Goal: Information Seeking & Learning: Learn about a topic

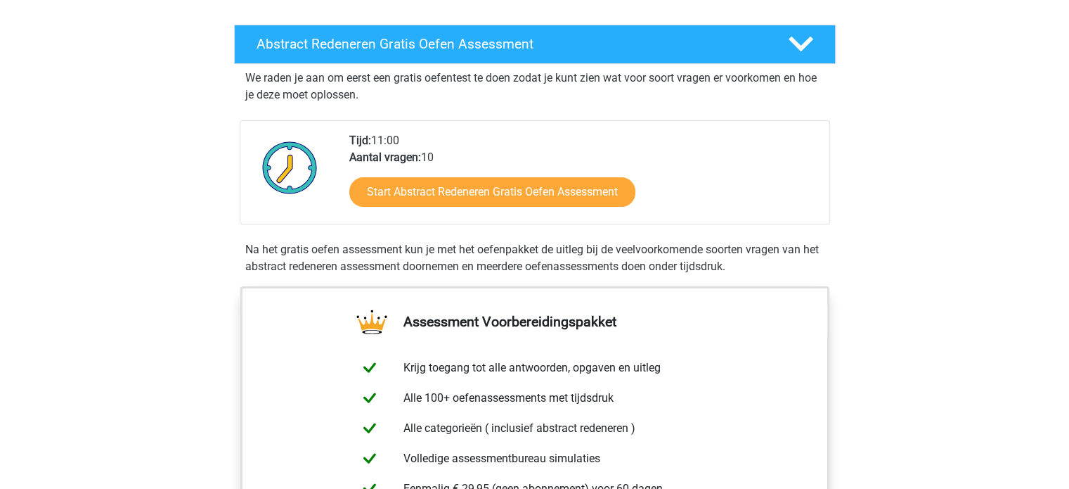
scroll to position [225, 0]
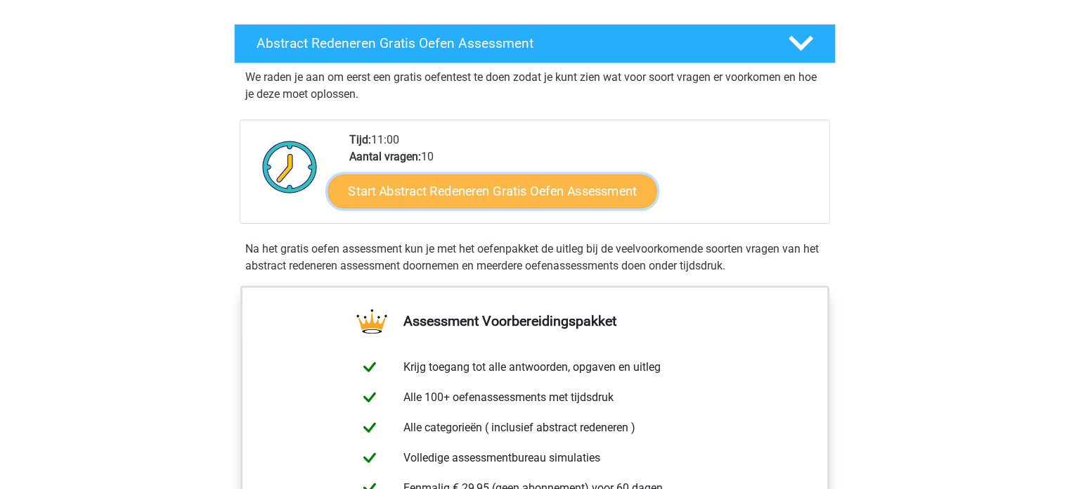
click at [534, 185] on link "Start Abstract Redeneren Gratis Oefen Assessment" at bounding box center [492, 191] width 329 height 34
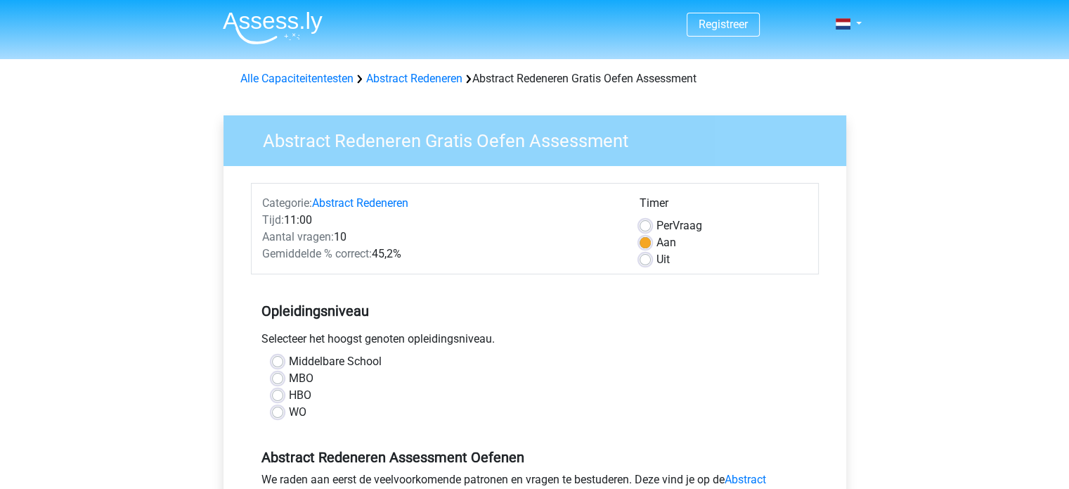
click at [539, 393] on div "HBO" at bounding box center [535, 395] width 526 height 17
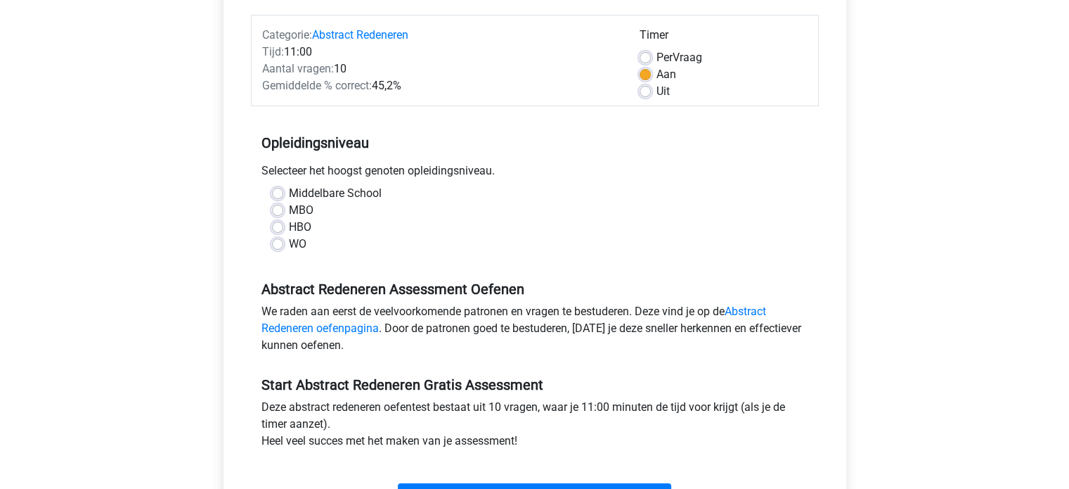
scroll to position [169, 0]
click at [289, 191] on label "Middelbare School" at bounding box center [335, 192] width 93 height 17
click at [278, 191] on input "Middelbare School" at bounding box center [277, 191] width 11 height 14
radio input "true"
click at [272, 201] on input "MBO" at bounding box center [277, 208] width 11 height 14
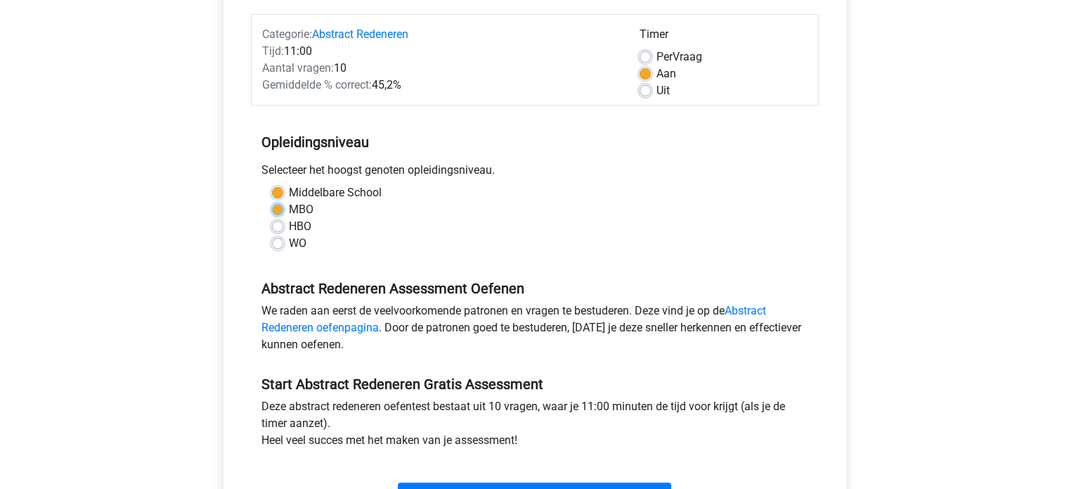
radio input "true"
click at [272, 218] on input "HBO" at bounding box center [277, 225] width 11 height 14
radio input "true"
click at [272, 235] on input "WO" at bounding box center [277, 242] width 11 height 14
radio input "true"
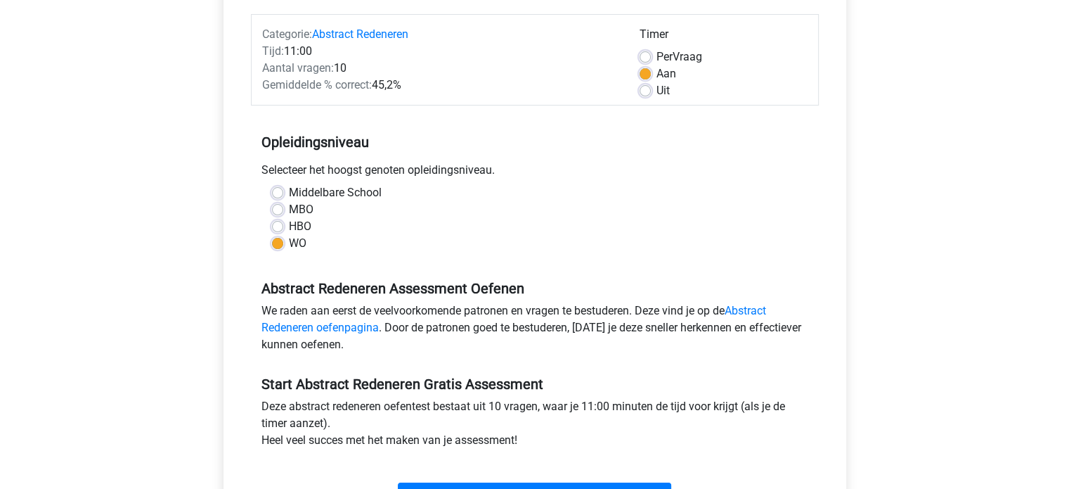
click at [272, 184] on input "Middelbare School" at bounding box center [277, 191] width 11 height 14
radio input "true"
click at [581, 418] on div "Deze abstract redeneren oefentest bestaat uit 10 vragen, waar je 11:00 minuten …" at bounding box center [535, 426] width 568 height 56
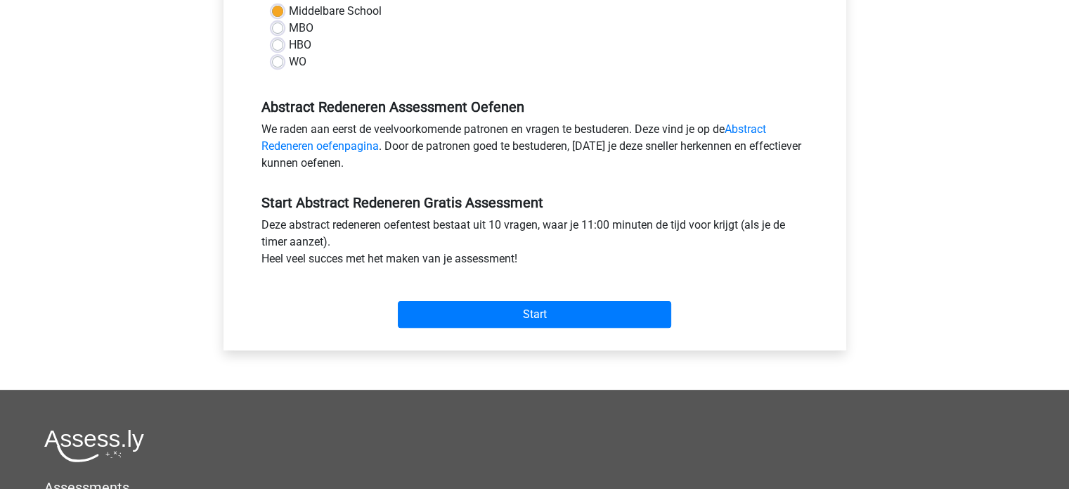
scroll to position [366, 0]
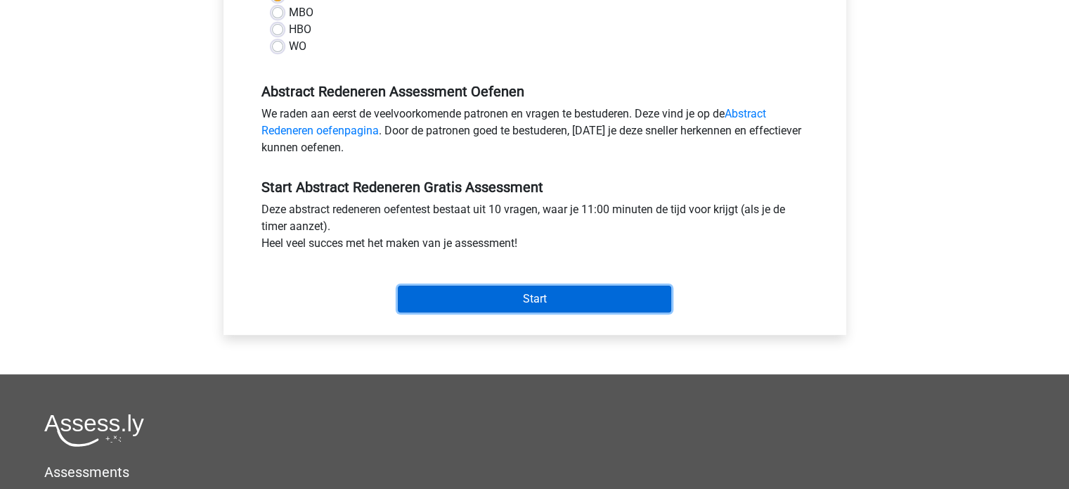
click at [529, 294] on input "Start" at bounding box center [534, 298] width 273 height 27
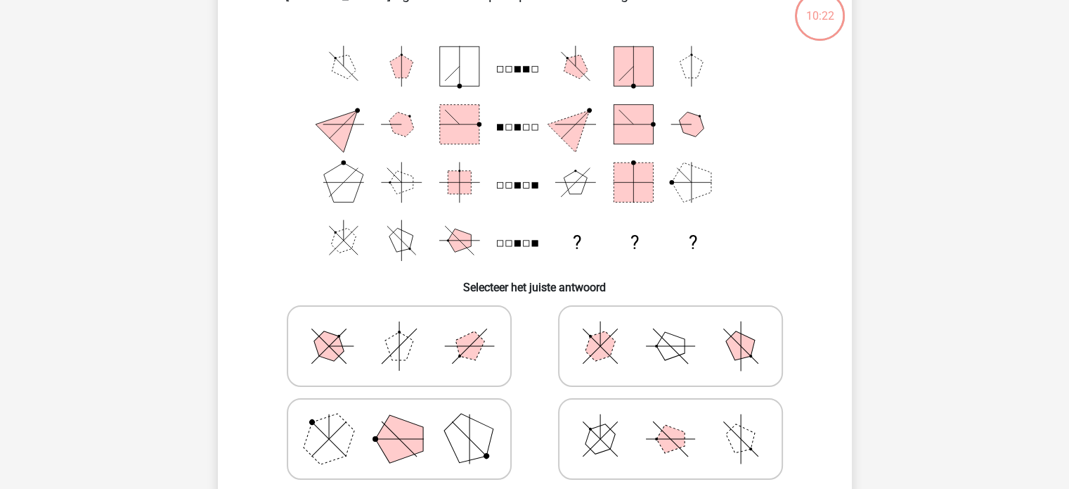
scroll to position [87, 0]
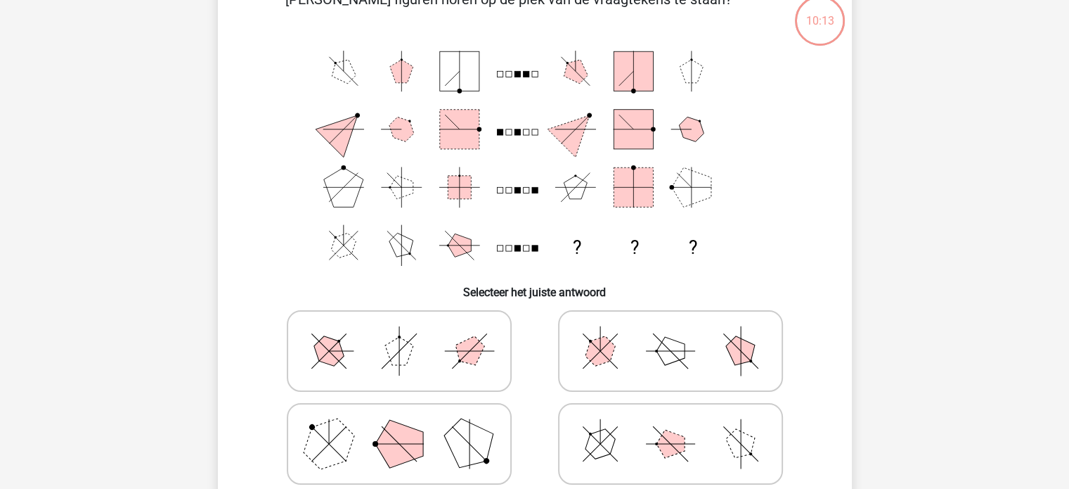
click at [669, 347] on polygon at bounding box center [670, 351] width 28 height 28
click at [671, 333] on input "radio" at bounding box center [675, 328] width 9 height 9
radio input "true"
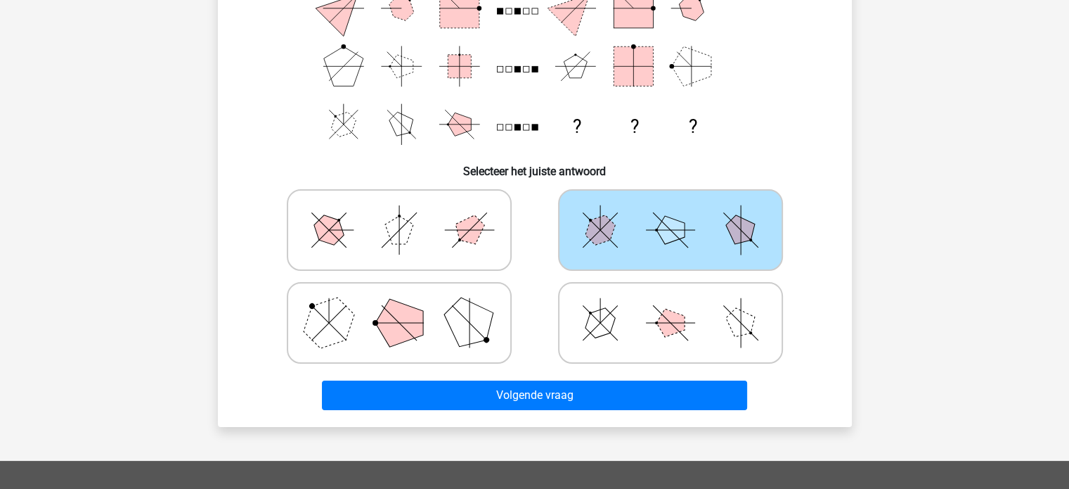
scroll to position [219, 0]
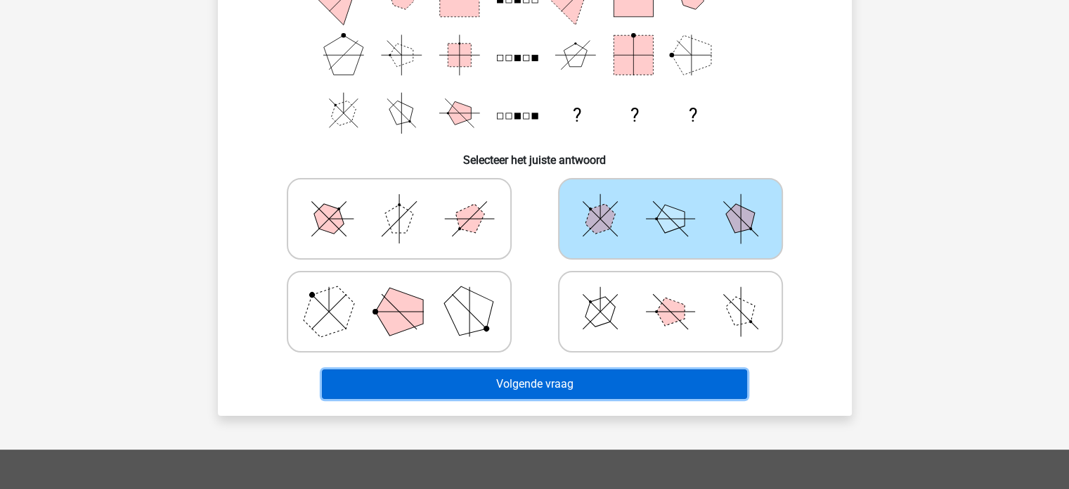
click at [697, 393] on button "Volgende vraag" at bounding box center [534, 384] width 425 height 30
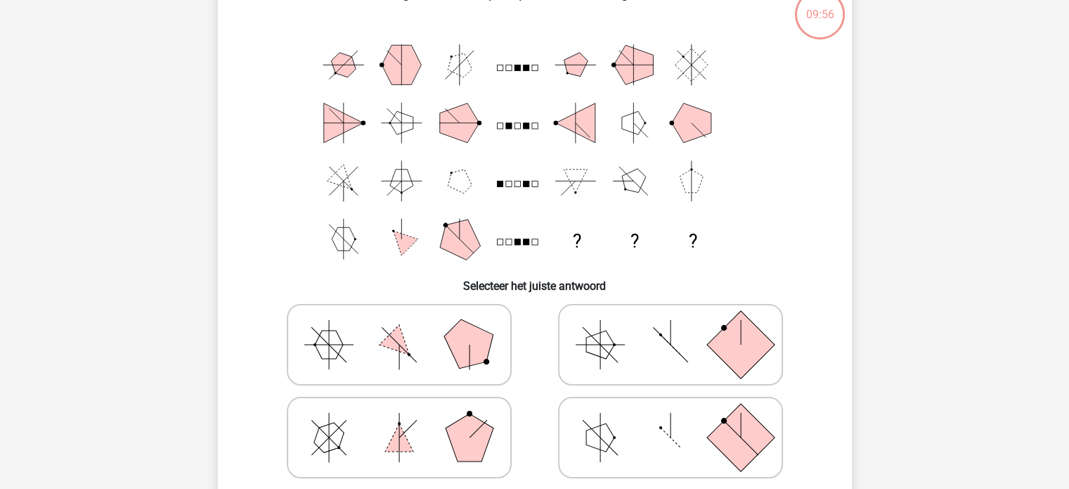
scroll to position [96, 0]
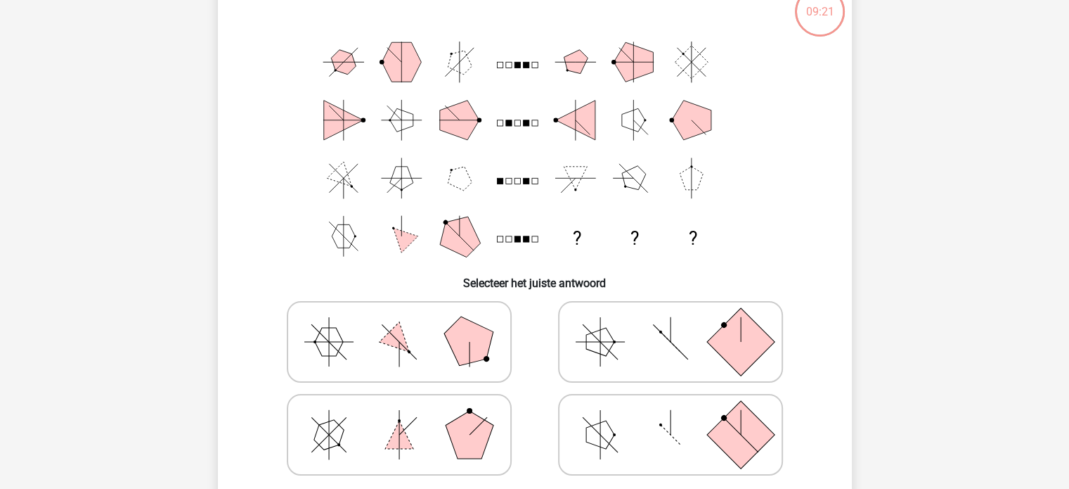
click at [419, 340] on icon at bounding box center [399, 341] width 211 height 70
click at [408, 324] on input "radio" at bounding box center [403, 319] width 9 height 9
radio input "true"
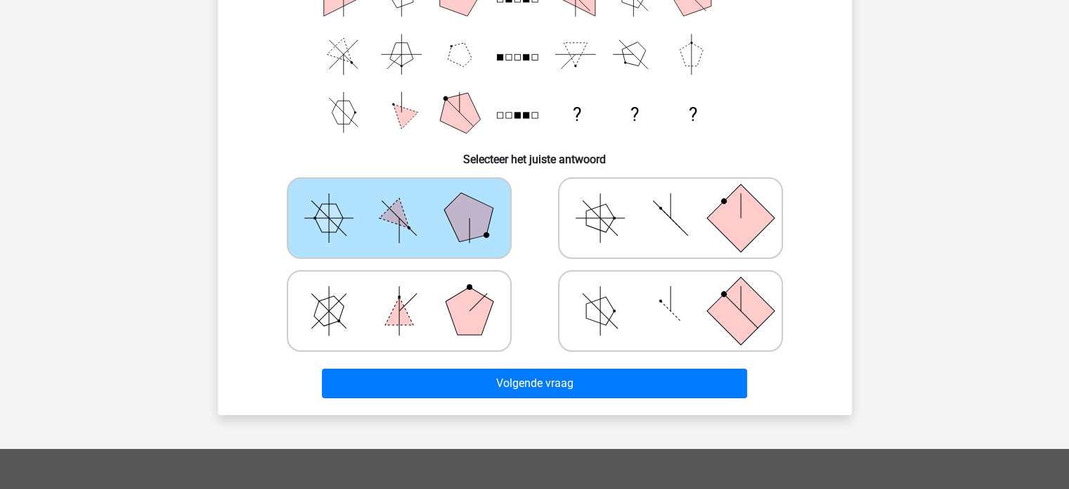
scroll to position [305, 0]
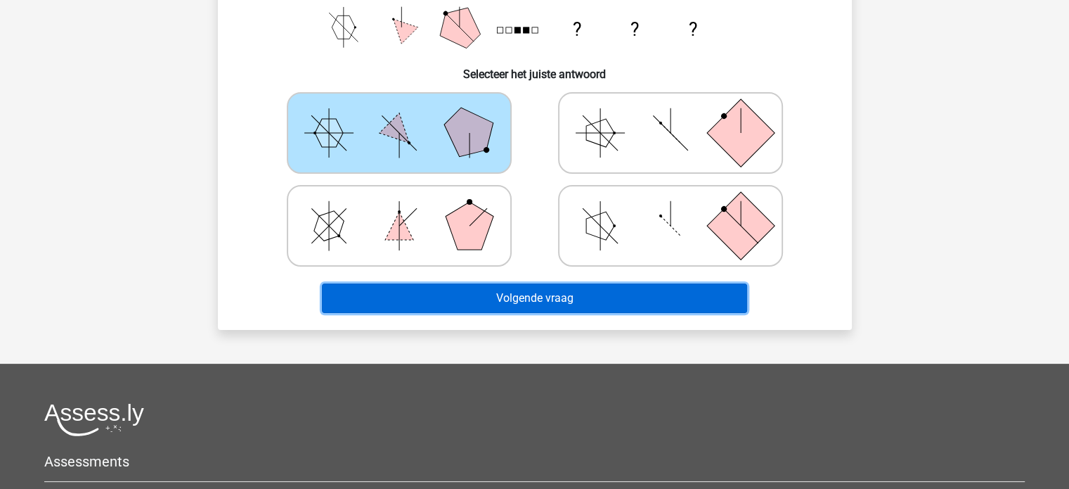
click at [722, 299] on button "Volgende vraag" at bounding box center [534, 298] width 425 height 30
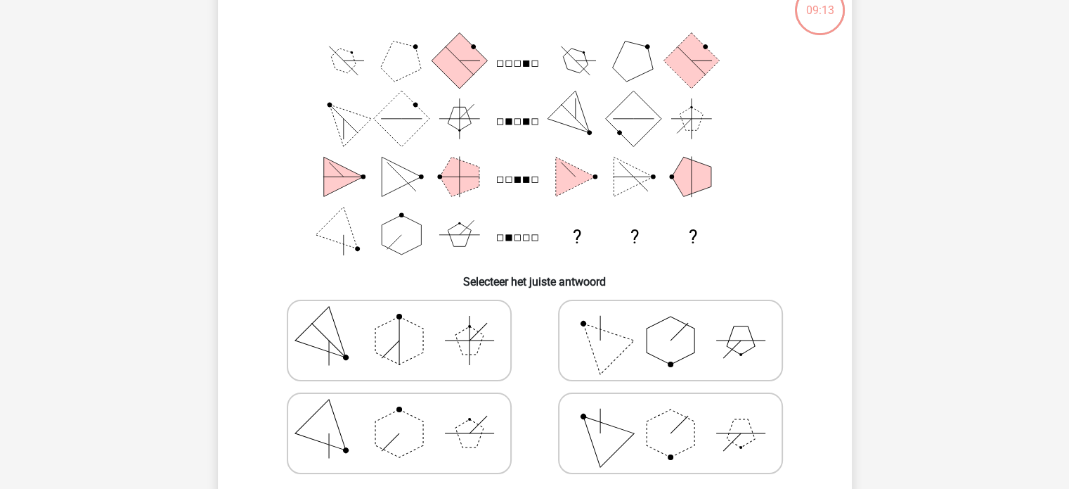
scroll to position [103, 0]
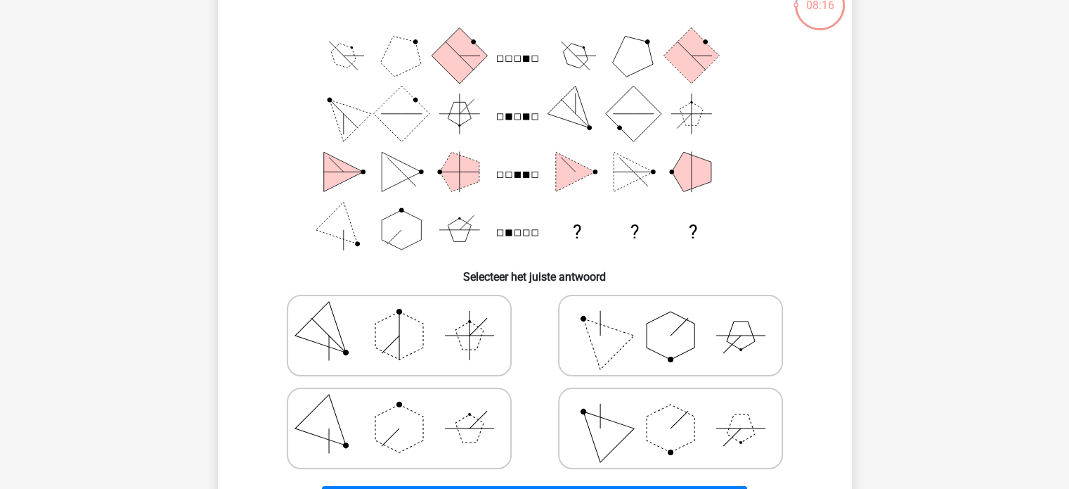
click at [364, 335] on icon at bounding box center [399, 335] width 211 height 70
click at [399, 318] on input "radio" at bounding box center [403, 313] width 9 height 9
radio input "true"
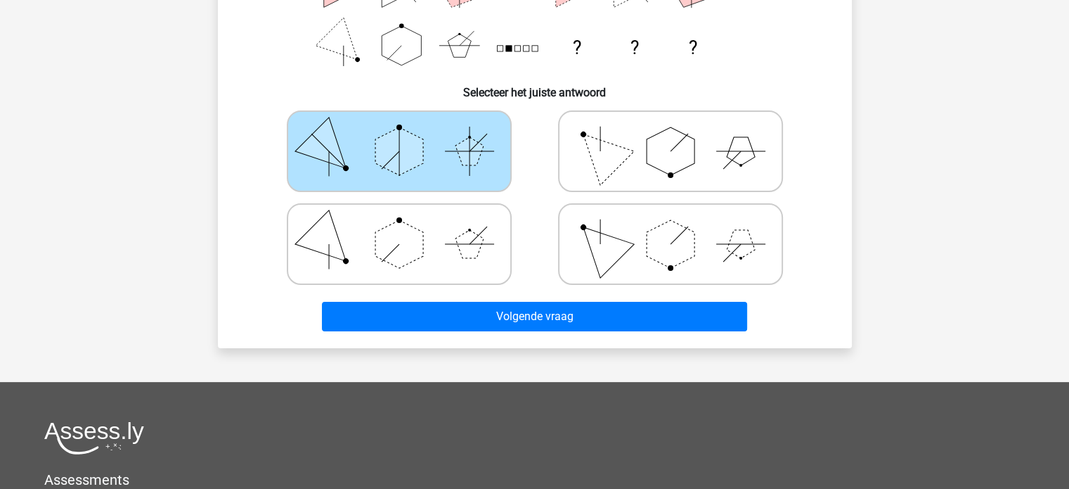
scroll to position [290, 0]
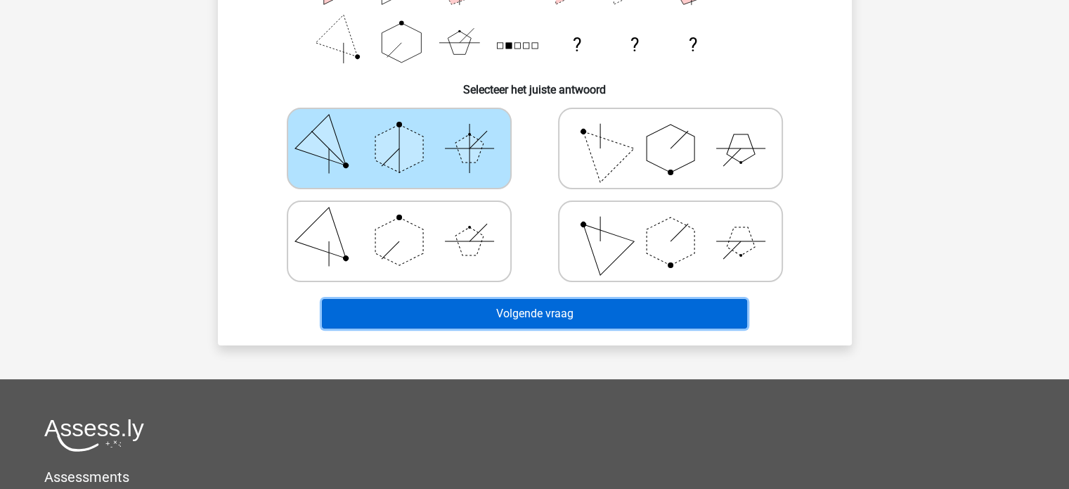
click at [725, 318] on button "Volgende vraag" at bounding box center [534, 314] width 425 height 30
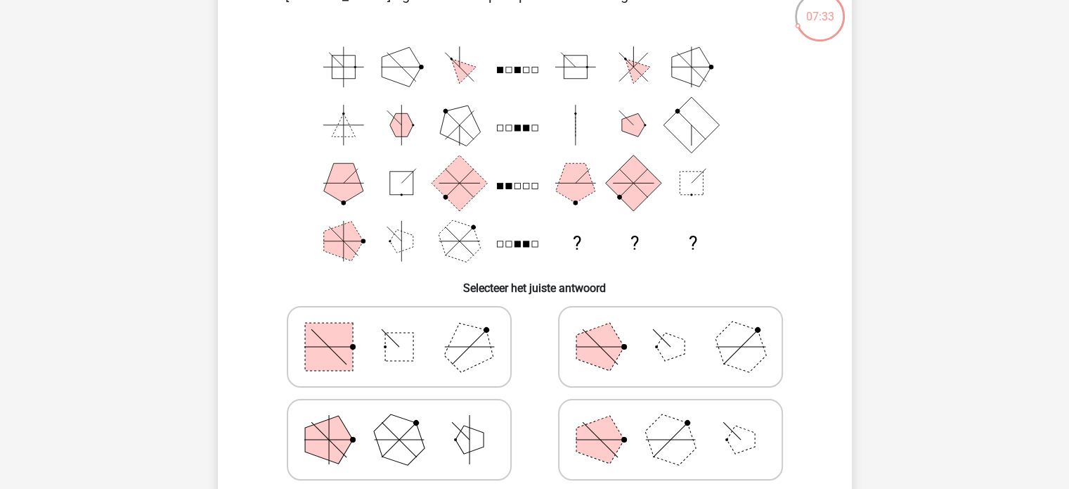
scroll to position [90, 0]
click at [446, 442] on icon at bounding box center [399, 441] width 211 height 70
click at [408, 423] on input "radio" at bounding box center [403, 418] width 9 height 9
radio input "true"
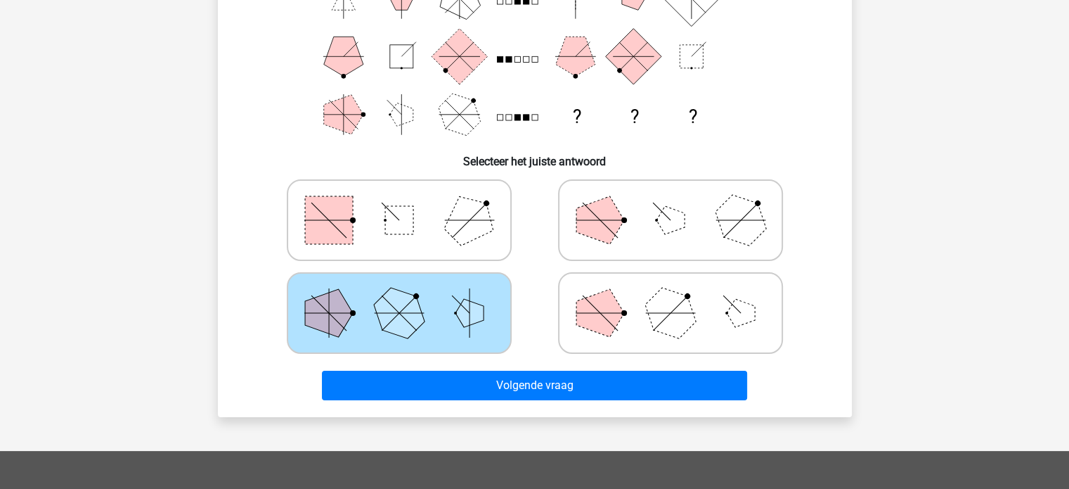
scroll to position [219, 0]
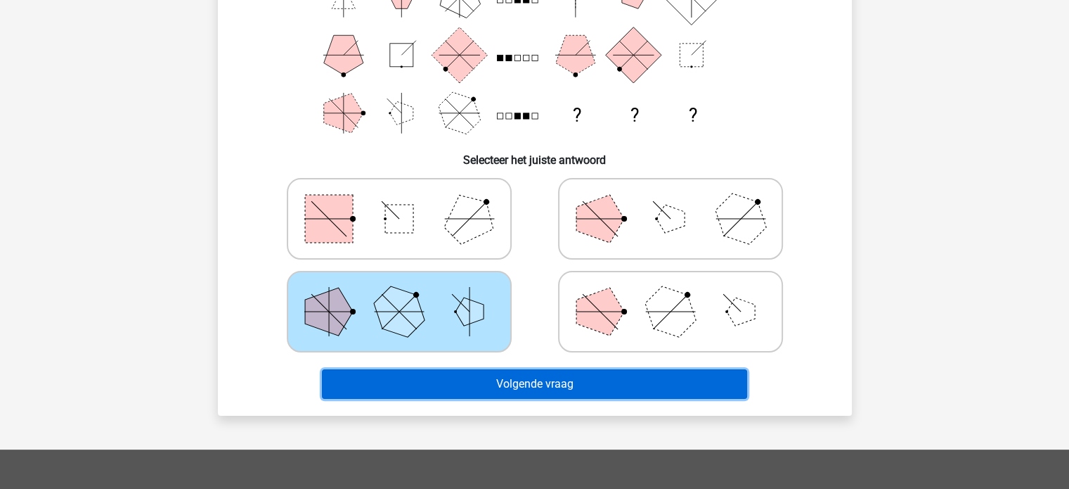
click at [735, 395] on button "Volgende vraag" at bounding box center [534, 384] width 425 height 30
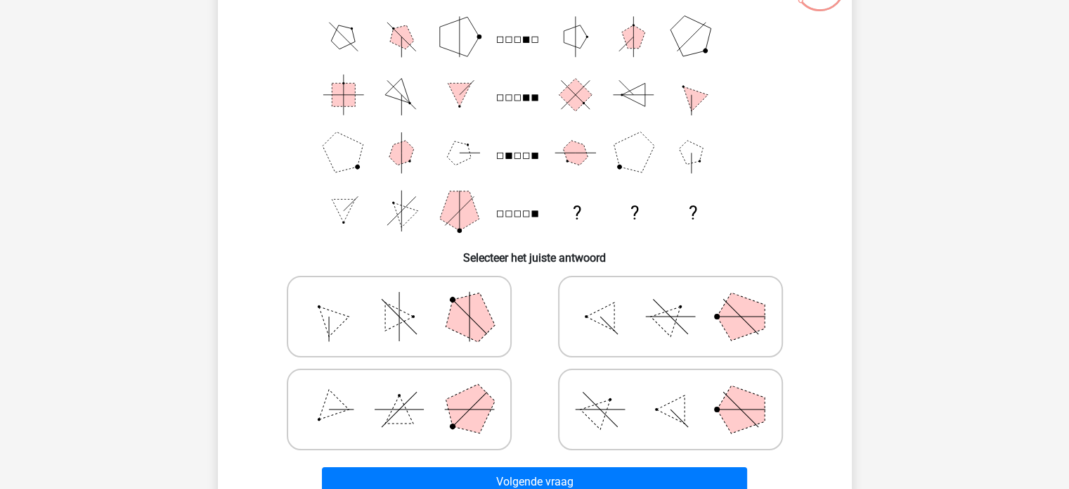
scroll to position [124, 0]
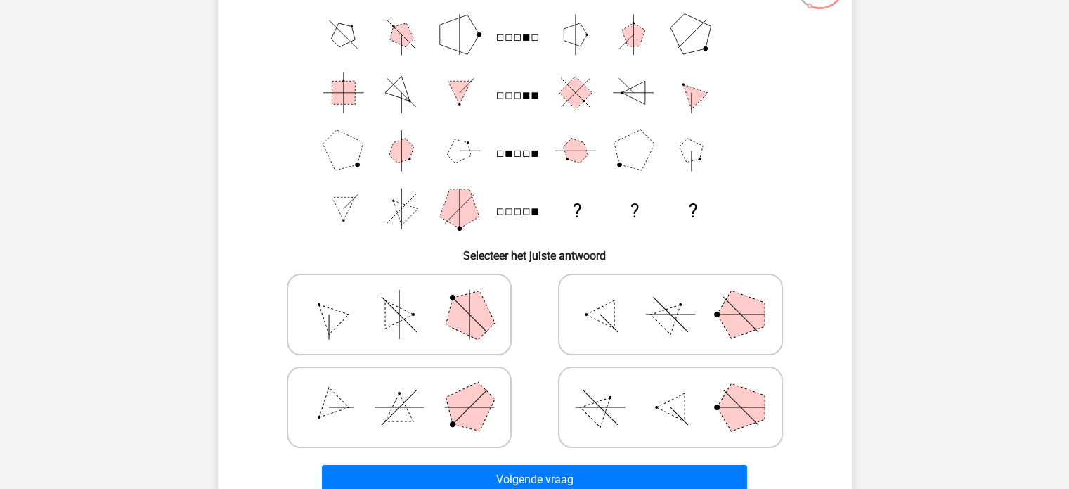
click at [410, 420] on polygon at bounding box center [399, 407] width 28 height 28
click at [408, 389] on input "radio" at bounding box center [403, 384] width 9 height 9
radio input "true"
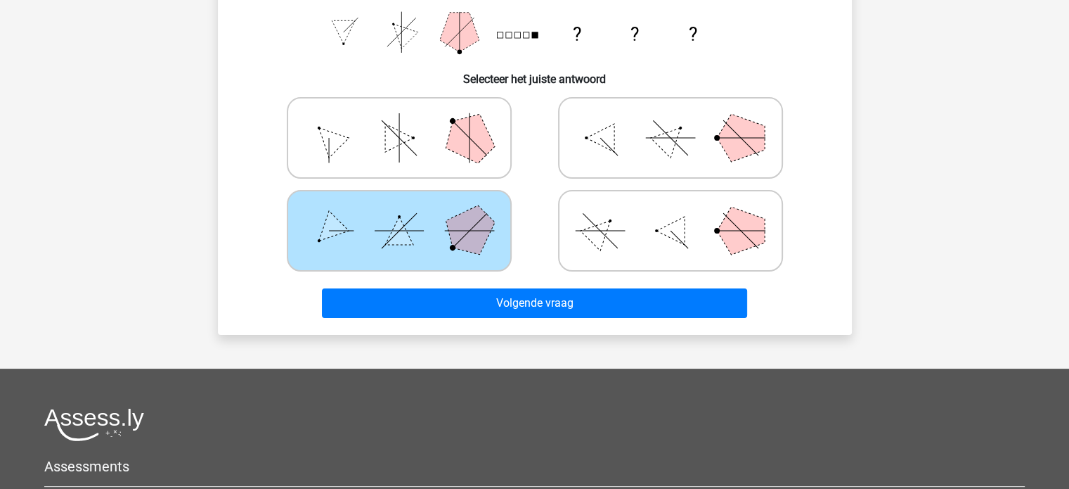
scroll to position [301, 0]
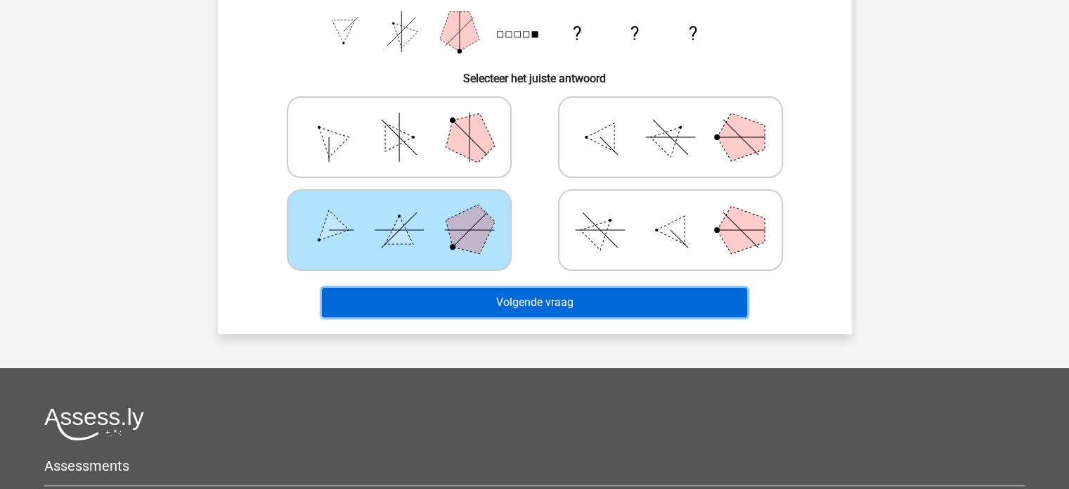
click at [734, 309] on button "Volgende vraag" at bounding box center [534, 302] width 425 height 30
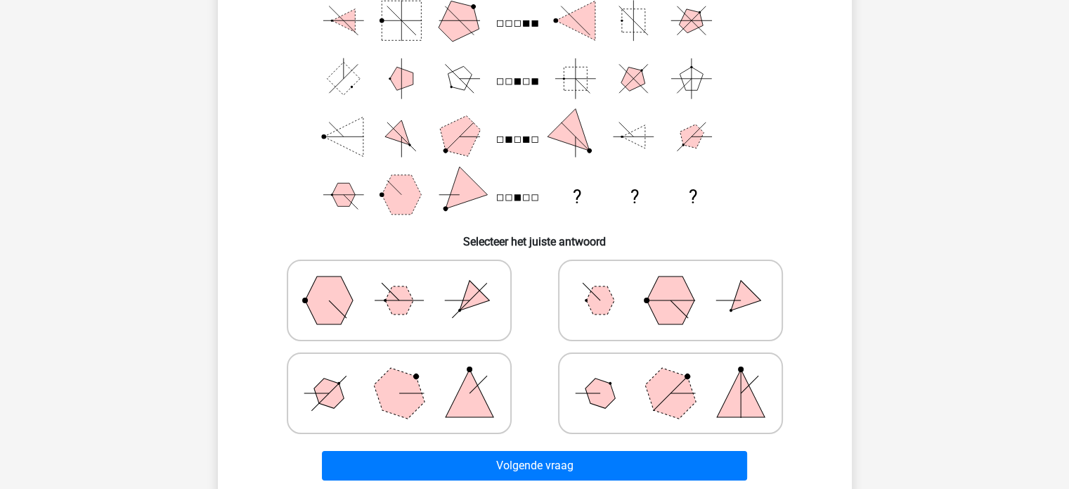
scroll to position [121, 0]
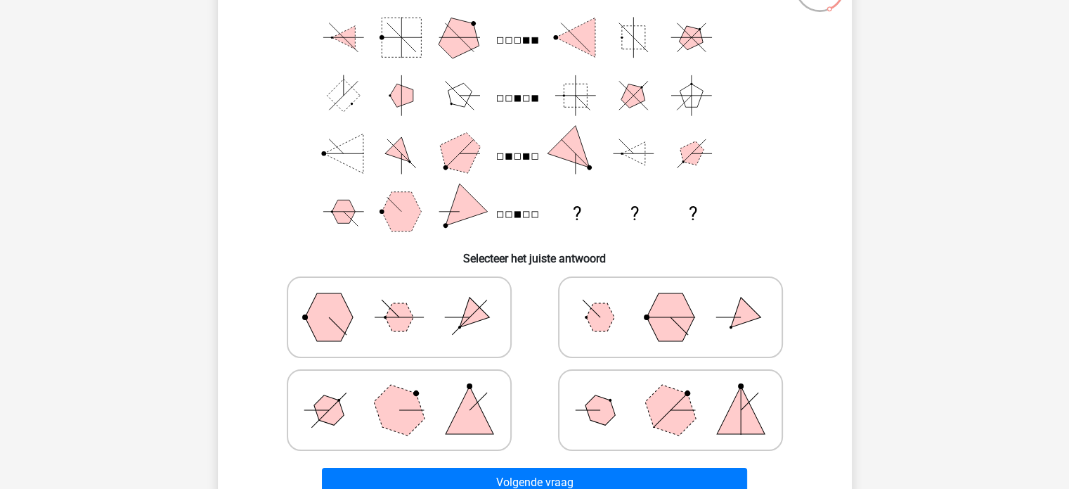
click at [388, 321] on polygon at bounding box center [399, 317] width 28 height 28
click at [399, 299] on input "radio" at bounding box center [403, 294] width 9 height 9
radio input "true"
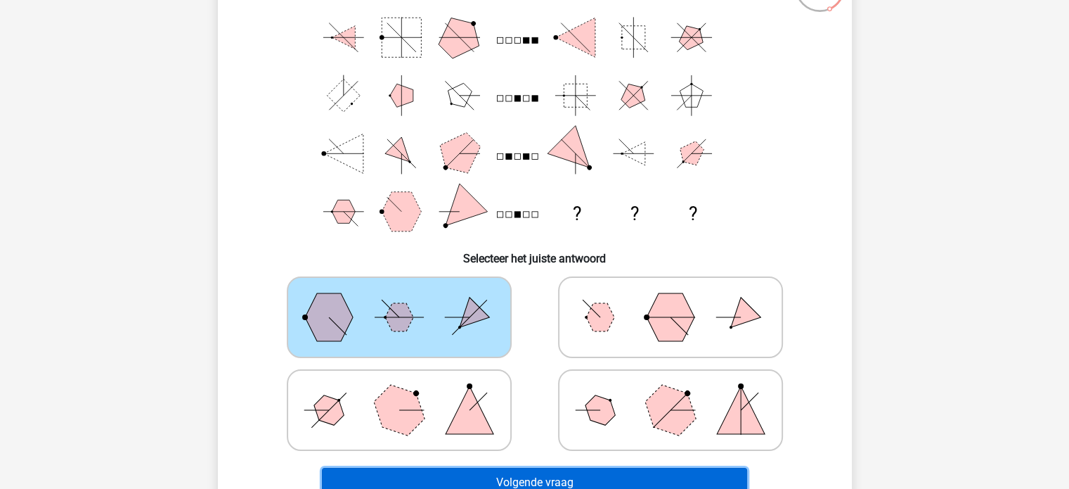
click at [665, 480] on button "Volgende vraag" at bounding box center [534, 482] width 425 height 30
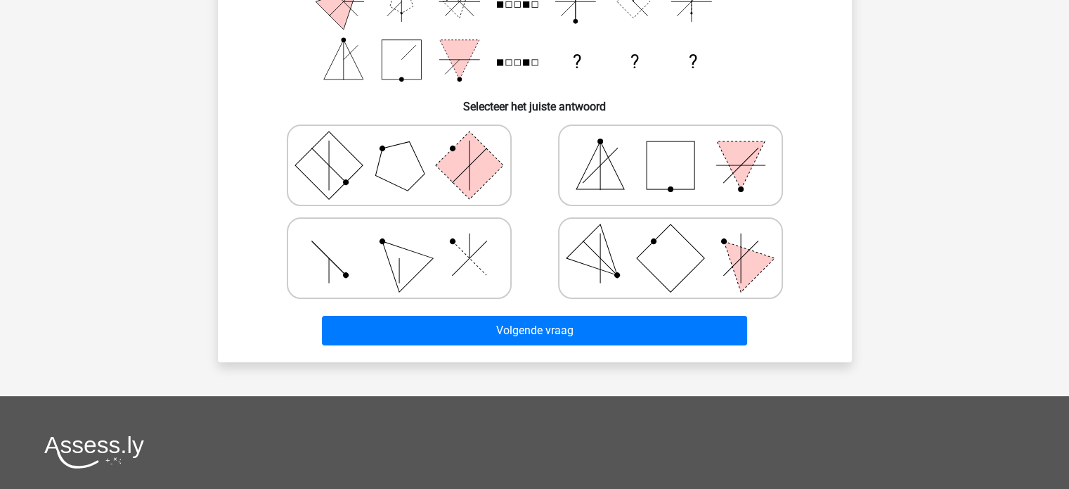
scroll to position [283, 0]
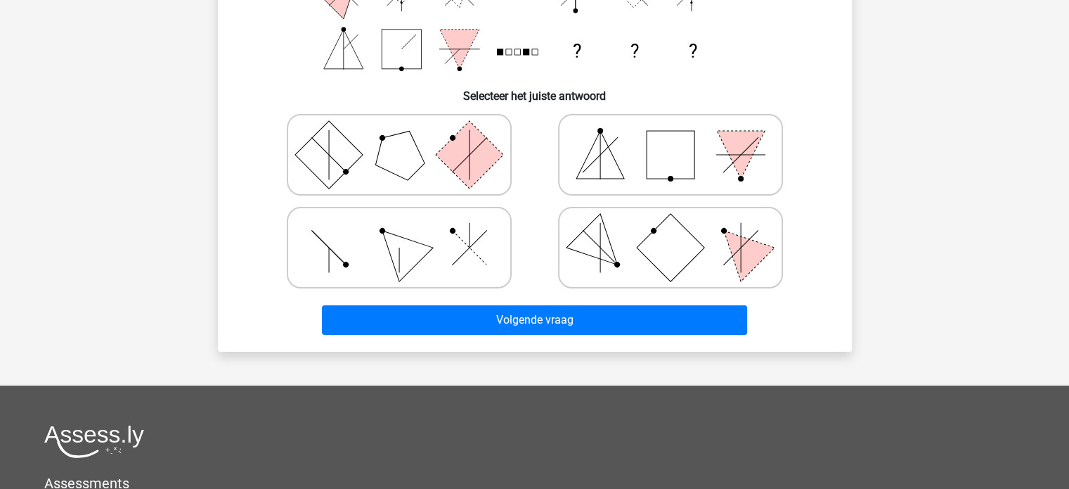
click at [685, 233] on rect at bounding box center [669, 247] width 67 height 67
click at [680, 230] on input "radio" at bounding box center [675, 225] width 9 height 9
radio input "true"
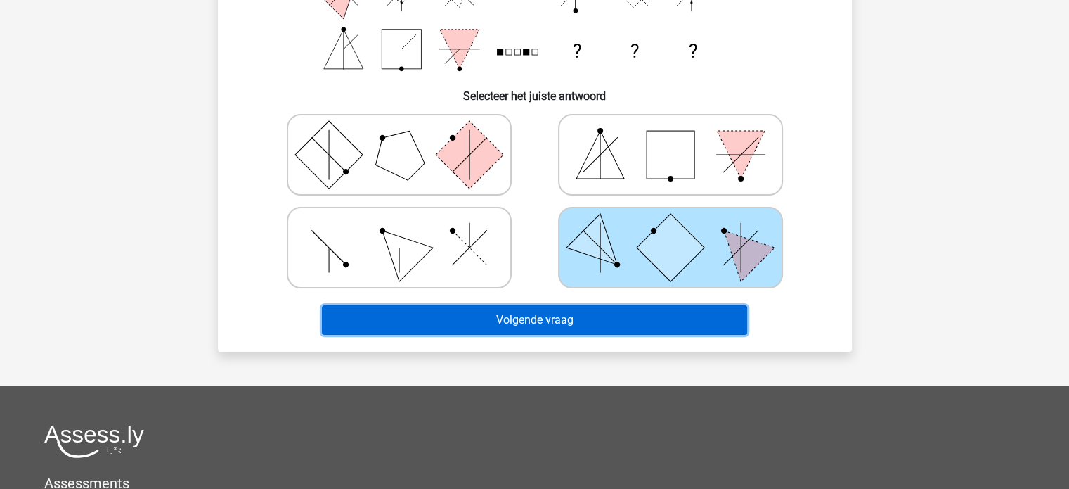
click at [665, 309] on button "Volgende vraag" at bounding box center [534, 320] width 425 height 30
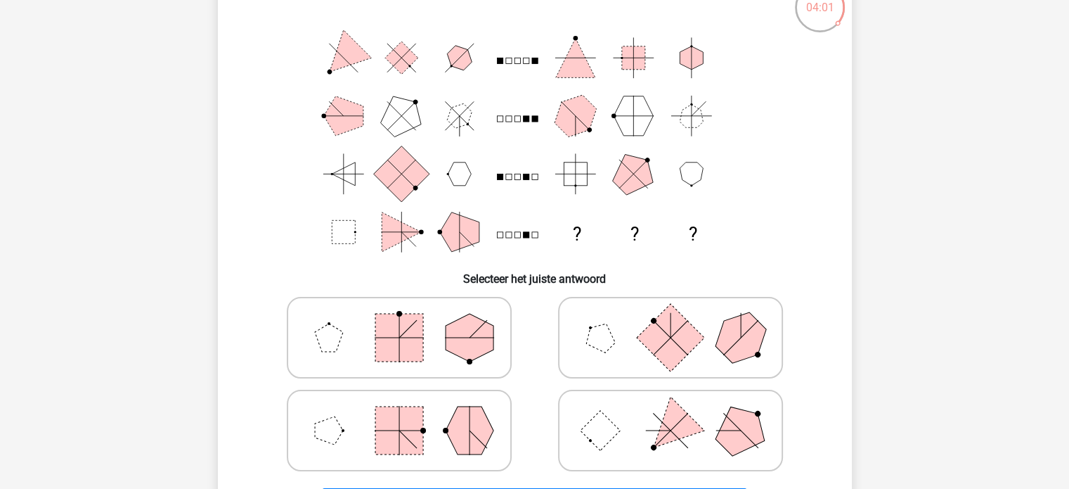
scroll to position [101, 0]
click at [638, 423] on icon at bounding box center [670, 429] width 211 height 70
click at [671, 412] on input "radio" at bounding box center [675, 407] width 9 height 9
radio input "true"
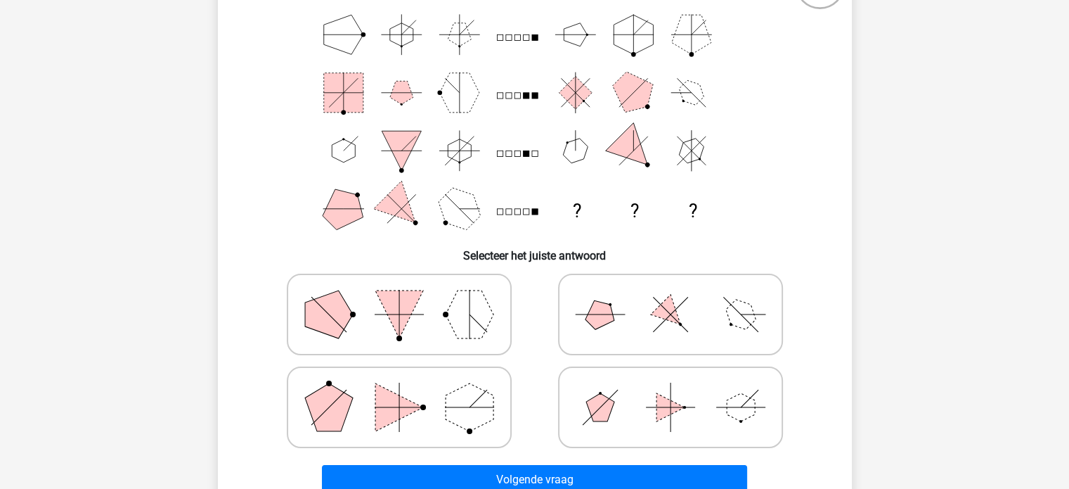
scroll to position [128, 0]
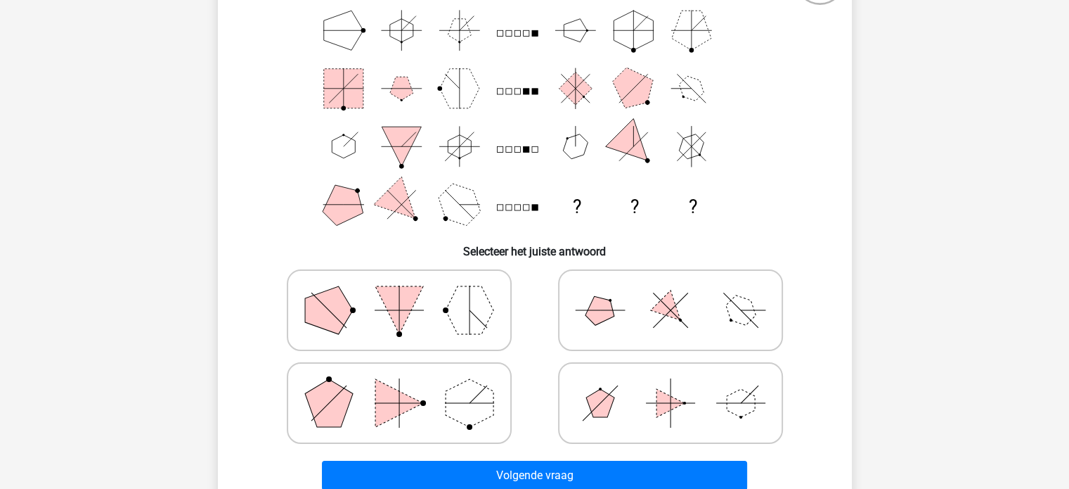
click at [444, 292] on icon at bounding box center [399, 310] width 211 height 70
click at [408, 292] on input "radio" at bounding box center [403, 287] width 9 height 9
radio input "true"
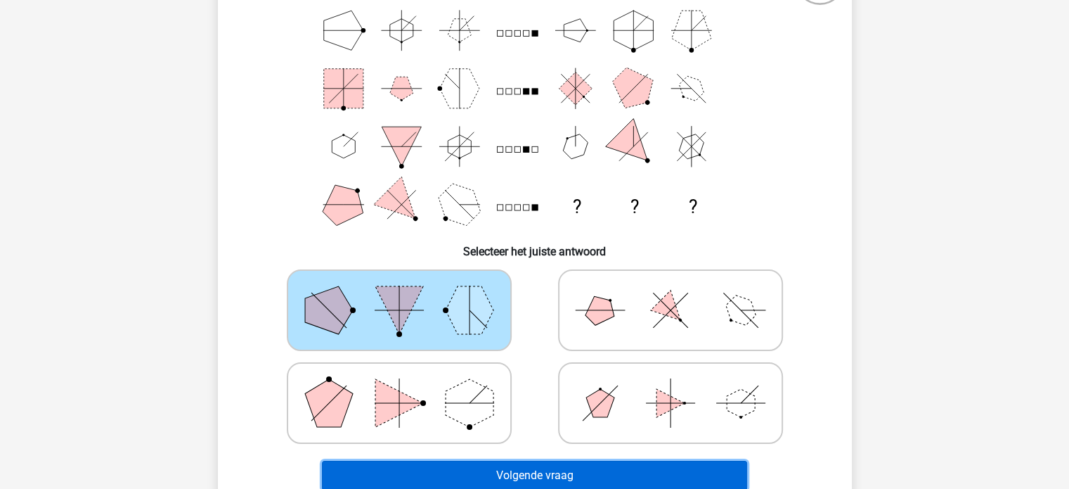
click at [514, 472] on button "Volgende vraag" at bounding box center [534, 475] width 425 height 30
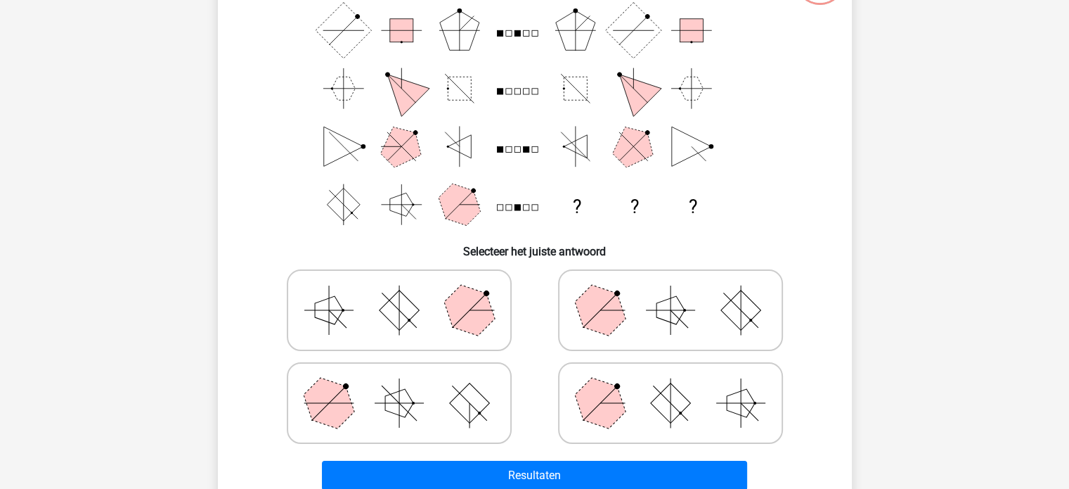
scroll to position [65, 0]
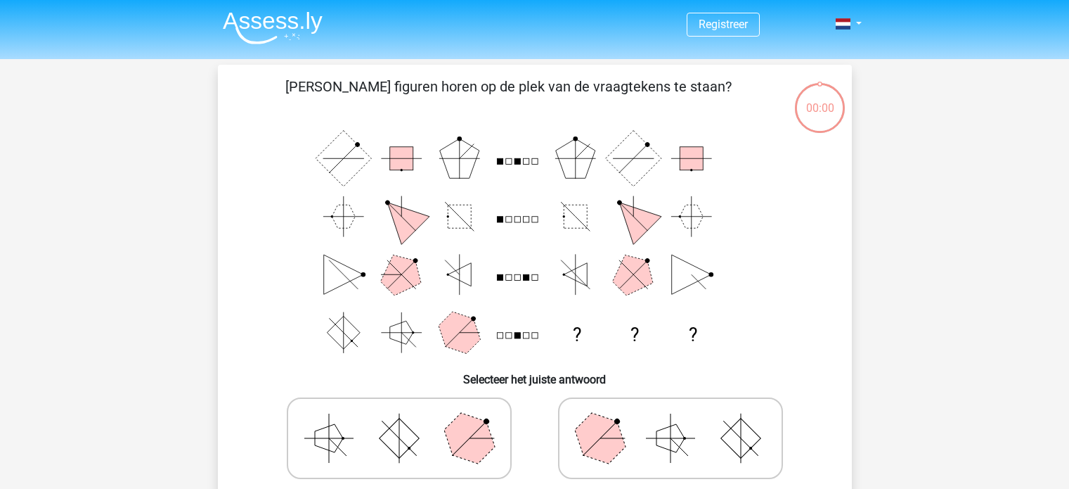
scroll to position [65, 0]
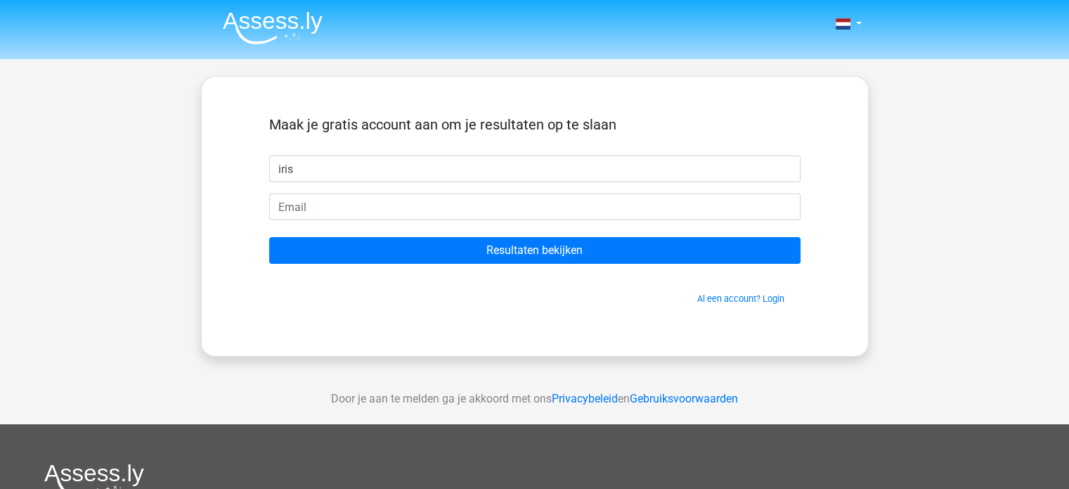
type input "iris"
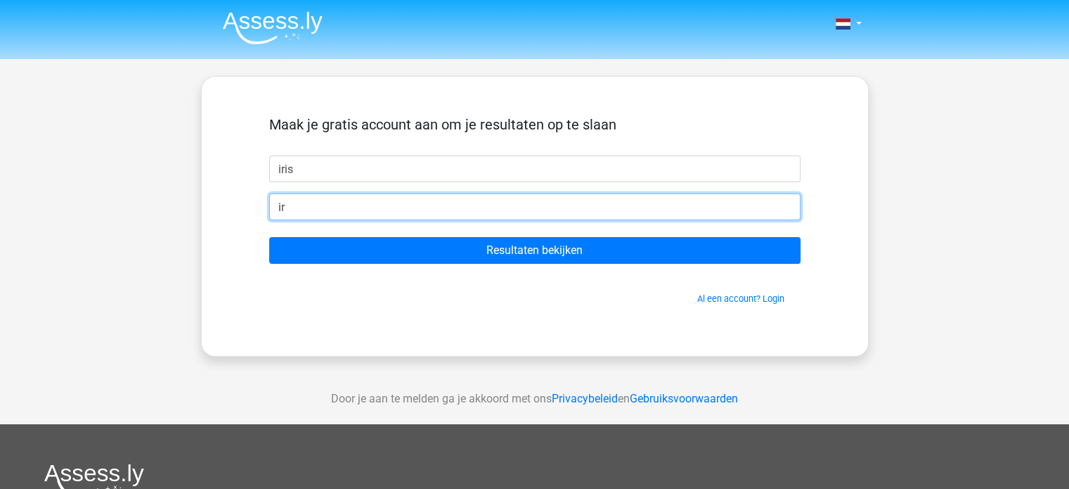
type input "[EMAIL_ADDRESS][DOMAIN_NAME]"
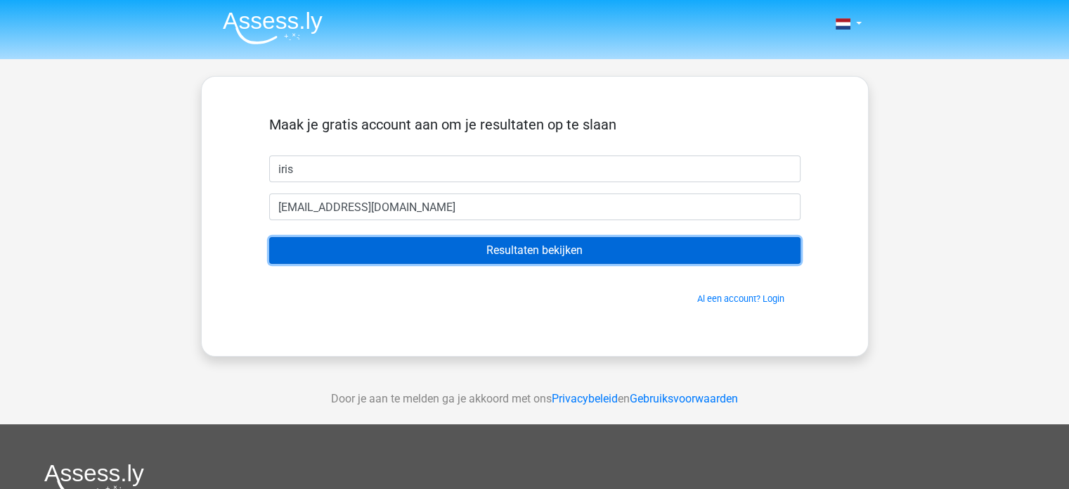
click at [470, 252] on input "Resultaten bekijken" at bounding box center [534, 250] width 531 height 27
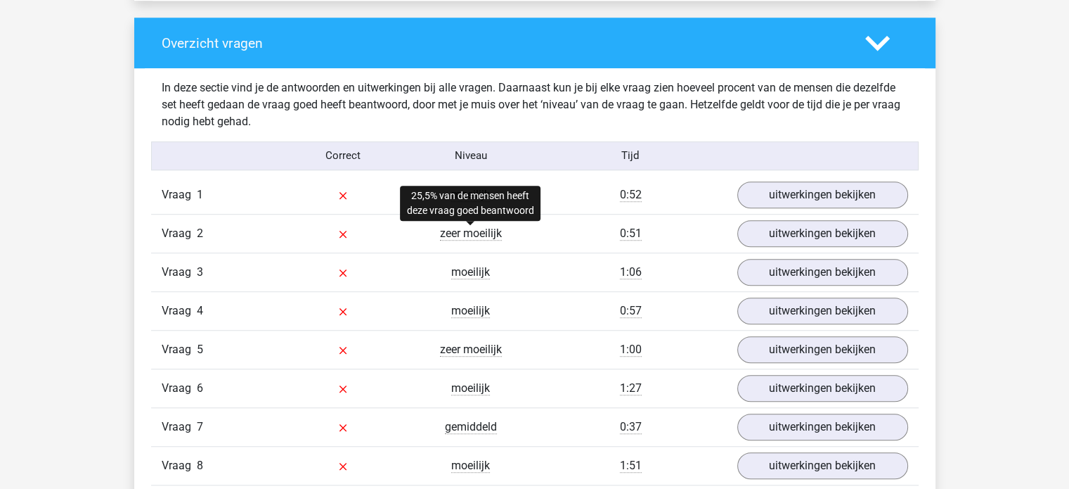
scroll to position [1040, 0]
